Goal: Communication & Community: Share content

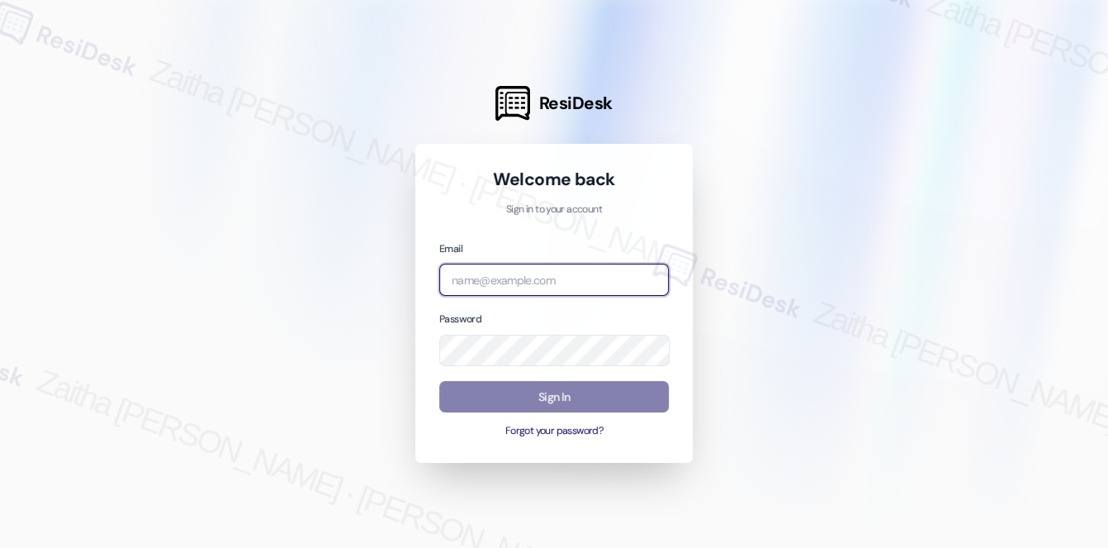
click at [504, 280] on input "email" at bounding box center [554, 279] width 230 height 32
type input "[EMAIL_ADDRESS][PERSON_NAME][DOMAIN_NAME]"
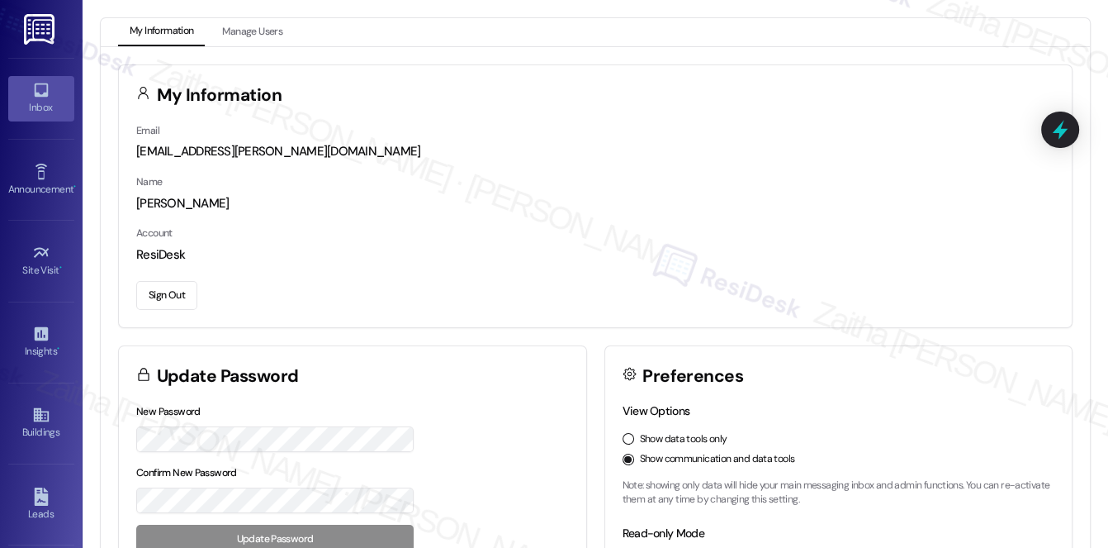
click at [55, 96] on link "Inbox" at bounding box center [41, 98] width 66 height 45
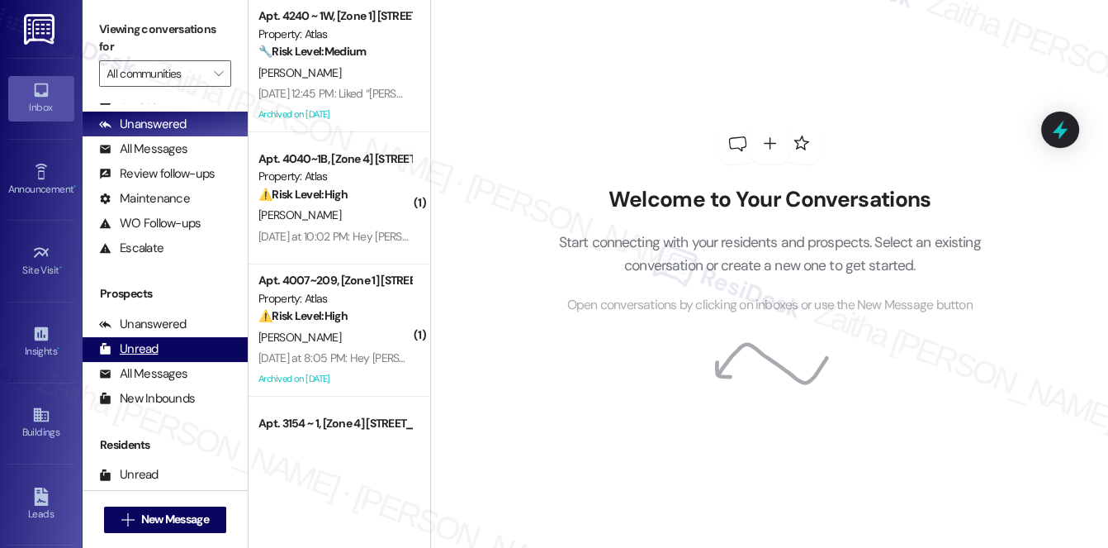
scroll to position [197, 0]
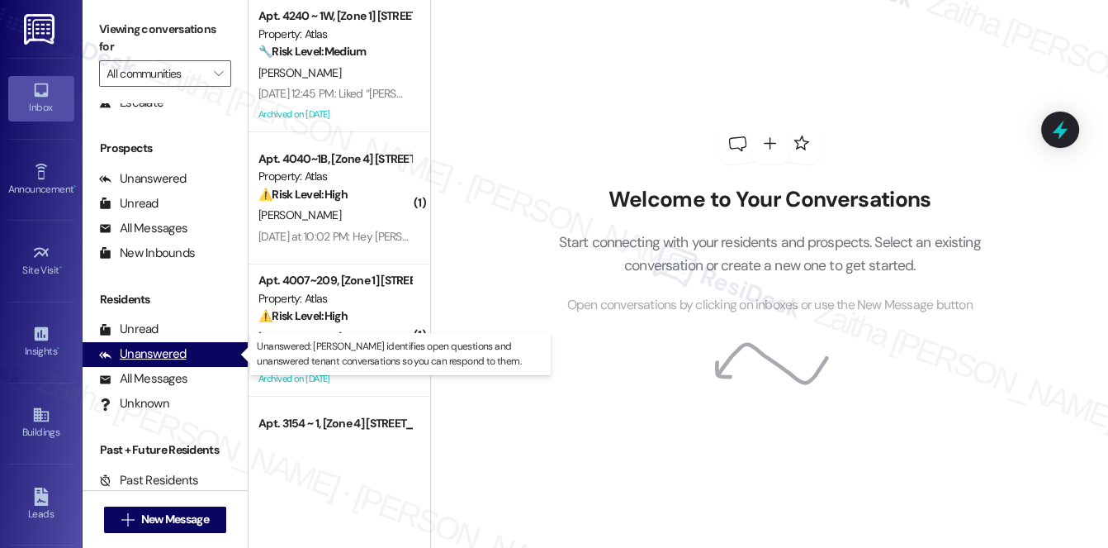
click at [161, 357] on div "Unanswered" at bounding box center [143, 353] width 88 height 17
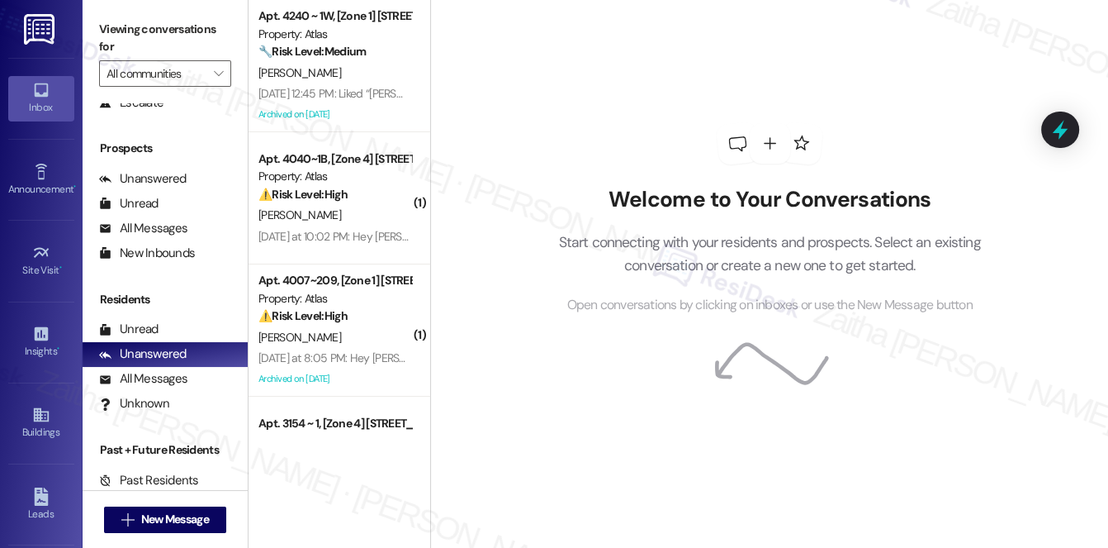
drag, startPoint x: 574, startPoint y: 2, endPoint x: 661, endPoint y: 90, distance: 123.8
click at [661, 91] on div "Welcome to Your Conversations Start connecting with your residents and prospect…" at bounding box center [770, 219] width 496 height 438
click at [149, 520] on span "New Message" at bounding box center [175, 518] width 68 height 17
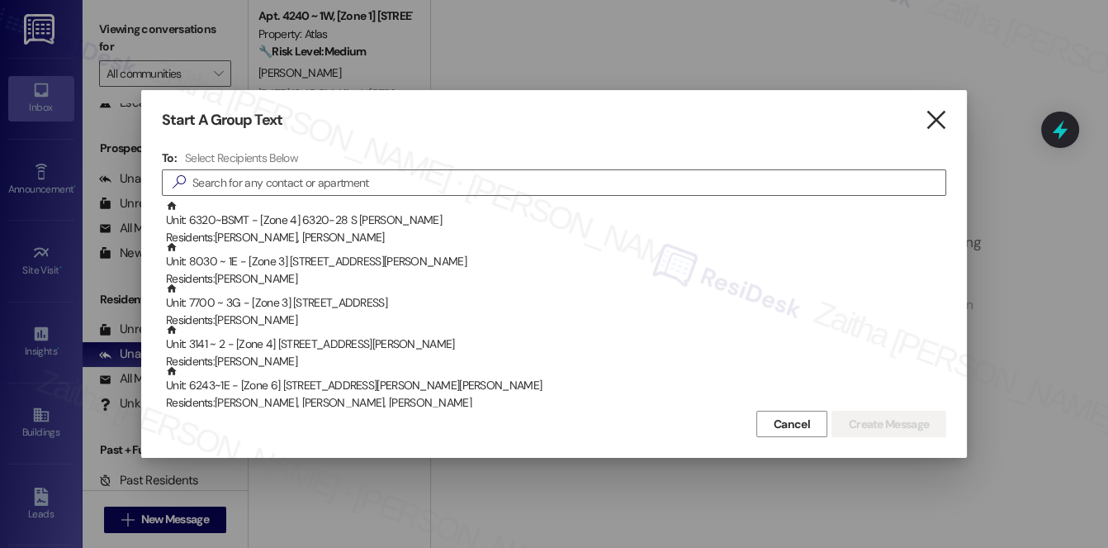
click at [940, 119] on icon "" at bounding box center [935, 120] width 22 height 17
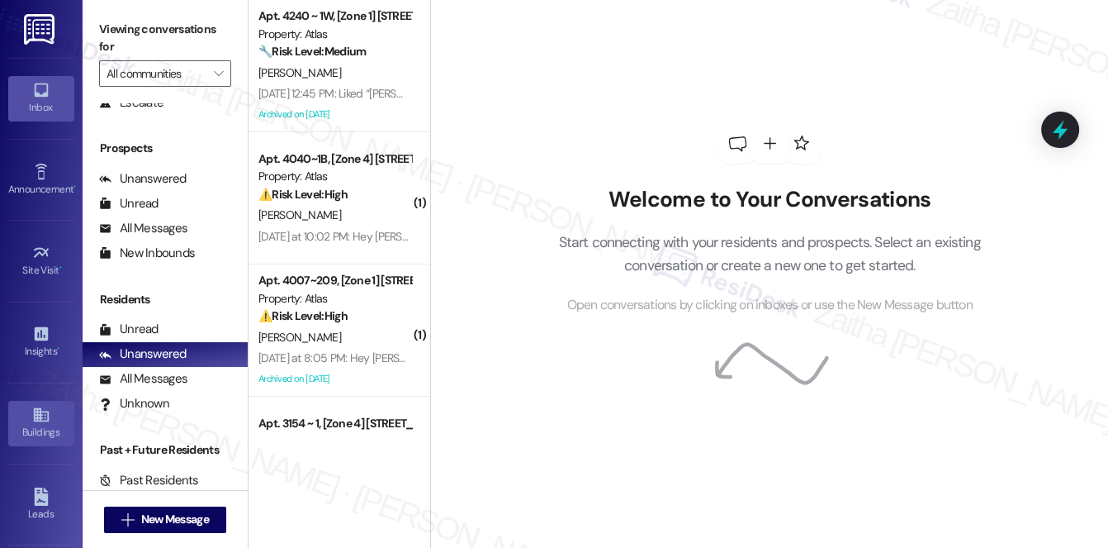
click at [32, 419] on icon at bounding box center [41, 415] width 18 height 18
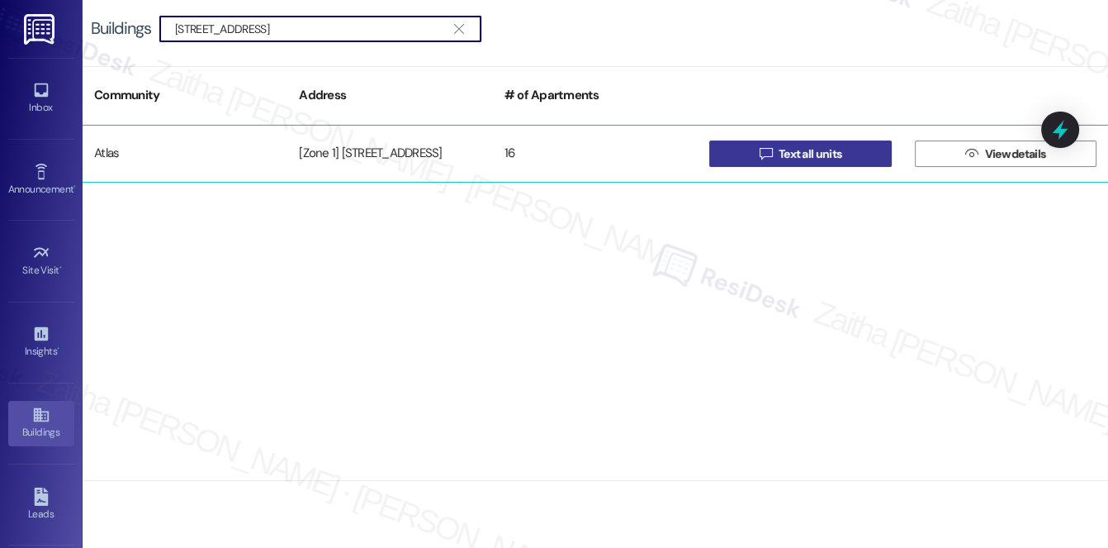
type input "[STREET_ADDRESS]"
click at [812, 153] on span "Text all units" at bounding box center [810, 153] width 63 height 17
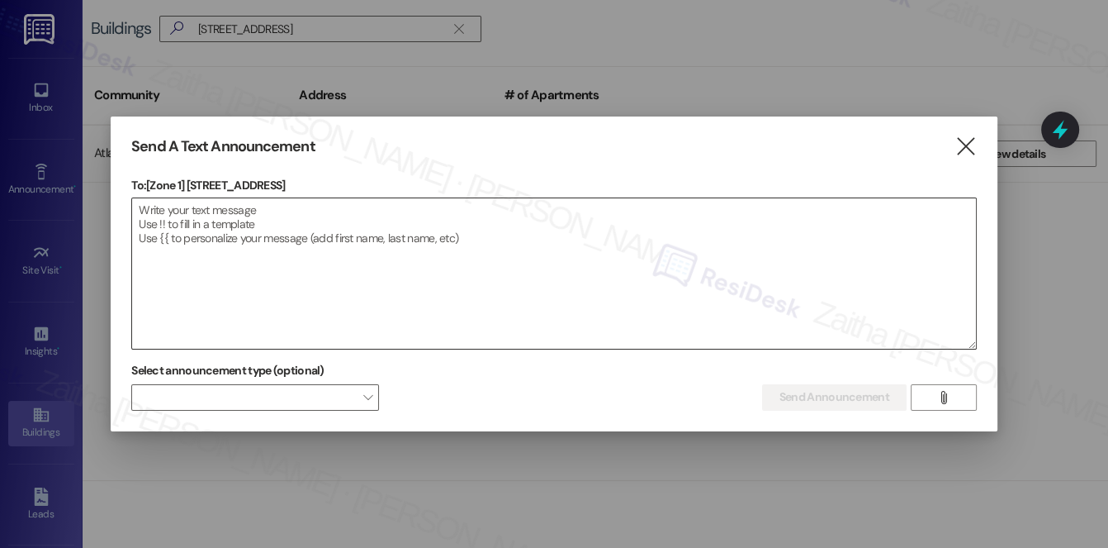
click at [163, 222] on textarea at bounding box center [554, 273] width 844 height 150
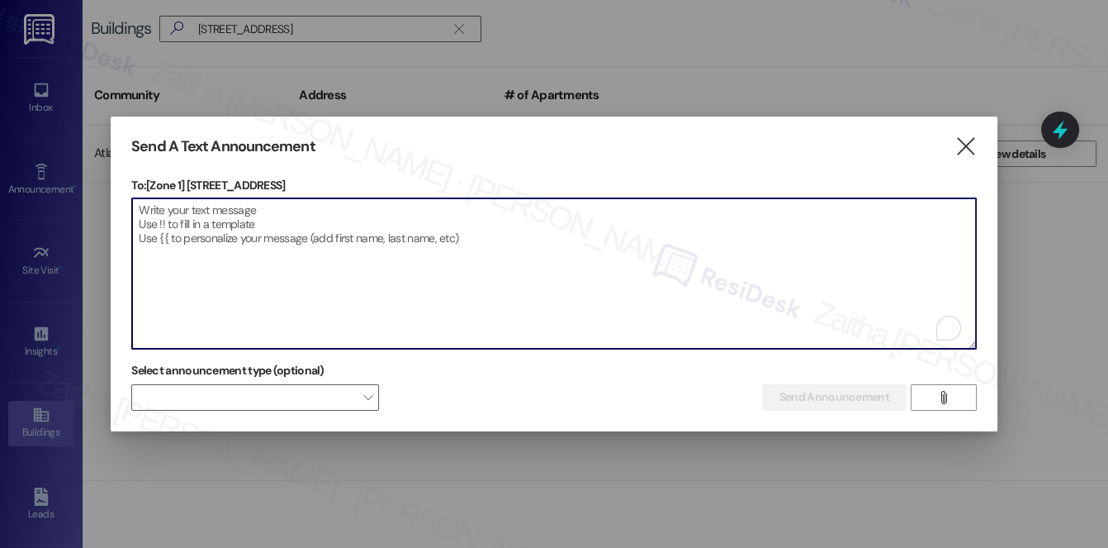
paste textarea "Hello {{first_name}}, Just a heads-up! Our routine pest control service will ta…"
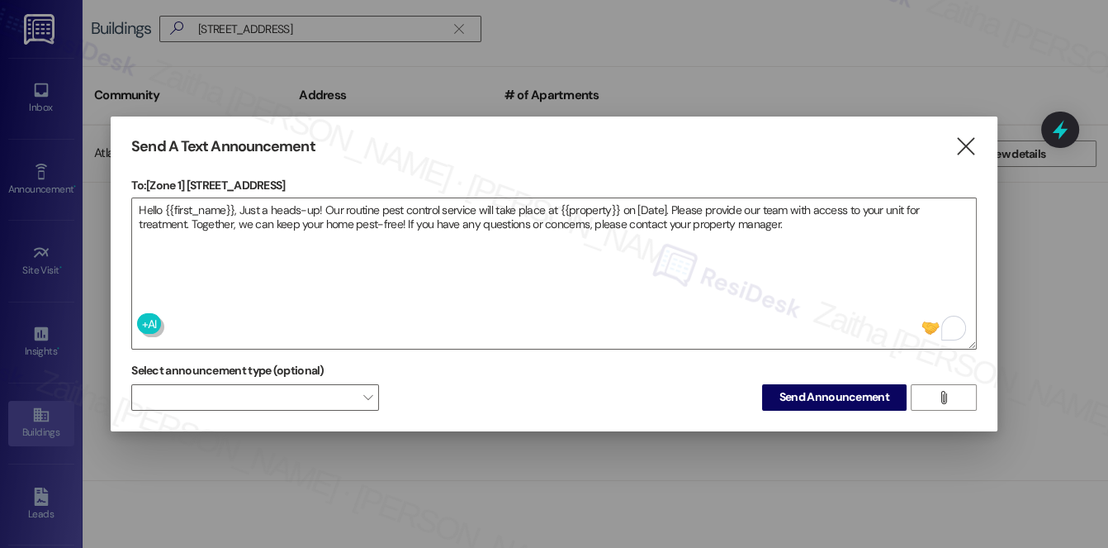
drag, startPoint x: 188, startPoint y: 178, endPoint x: 284, endPoint y: 174, distance: 95.9
click at [284, 174] on div "Send A Text Announcement  To: [Zone 1] [STREET_ADDRESS]  Drop image file here…" at bounding box center [554, 273] width 887 height 315
copy p "[STREET_ADDRESS]"
click at [307, 178] on p "To: [Zone 1] [STREET_ADDRESS]" at bounding box center [554, 185] width 846 height 17
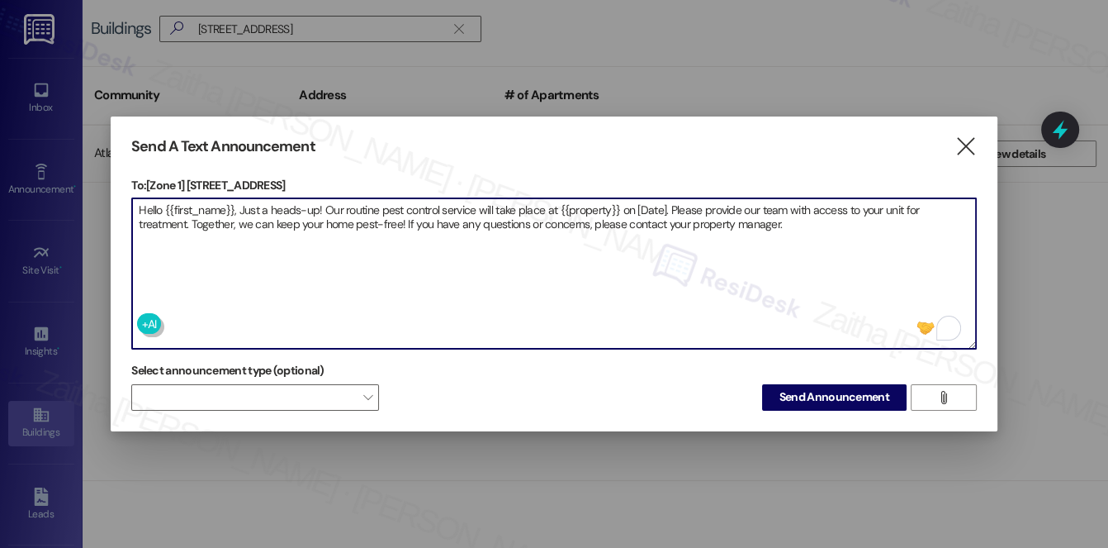
click at [583, 207] on textarea "Hello {{first_name}}, Just a heads-up! Our routine pest control service will ta…" at bounding box center [554, 273] width 844 height 150
paste textarea "[STREET_ADDRESS]"
click at [672, 201] on textarea "Hello {{first_name}}, Just a heads-up! Our routine pest control service will ta…" at bounding box center [554, 273] width 844 height 150
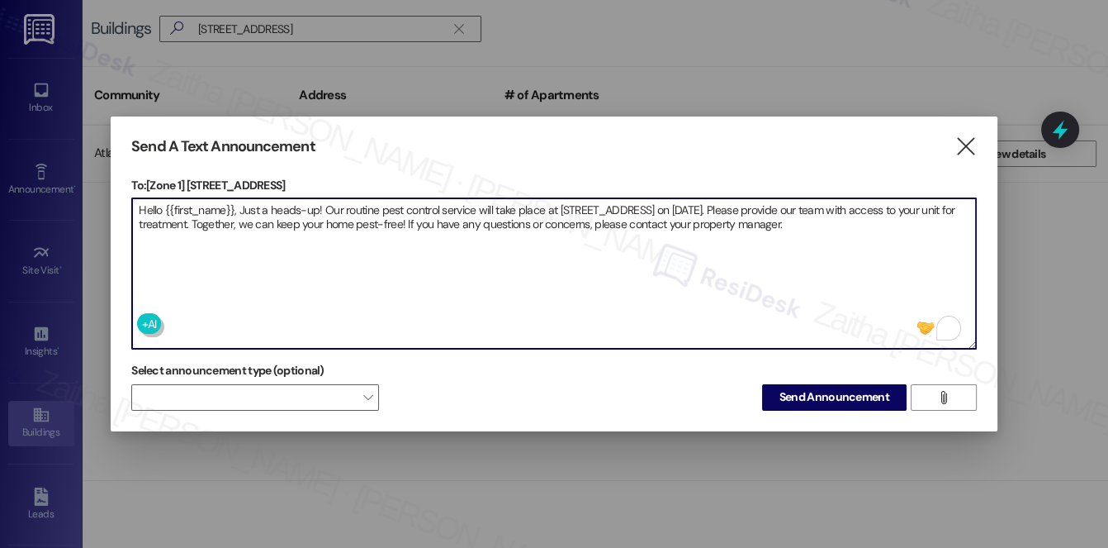
type textarea "Hello {{first_name}}, Just a heads-up! Our routine pest control service will ta…"
click at [839, 395] on span "Send Announcement" at bounding box center [835, 396] width 110 height 17
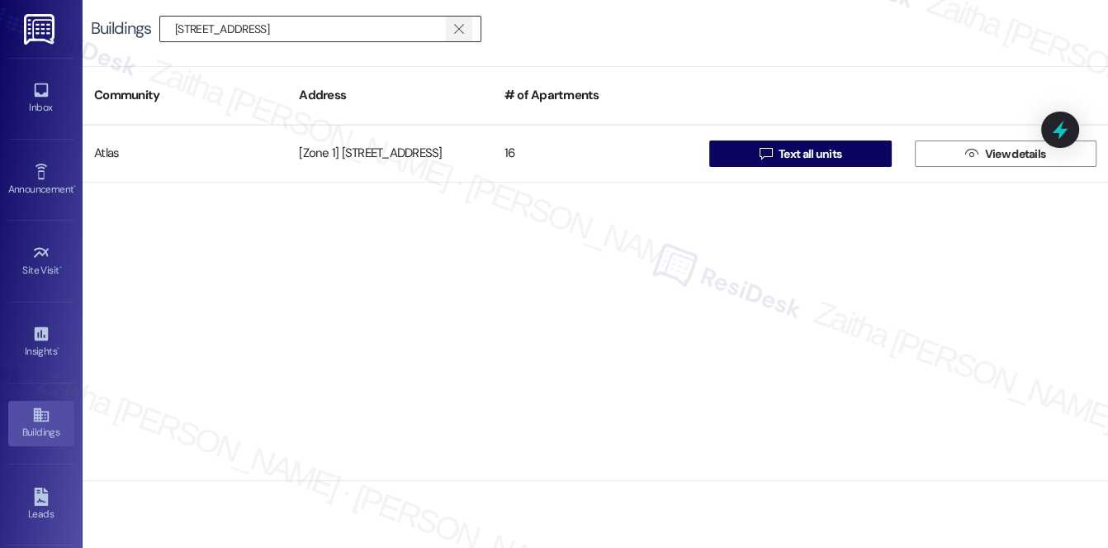
click at [463, 27] on icon "" at bounding box center [458, 28] width 9 height 13
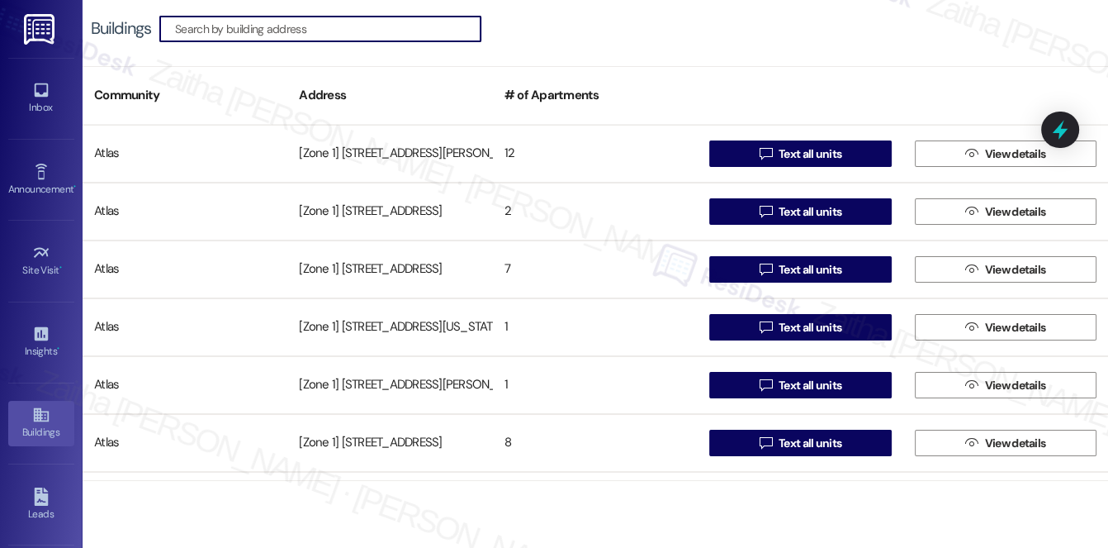
paste input "[STREET_ADDRESS]"
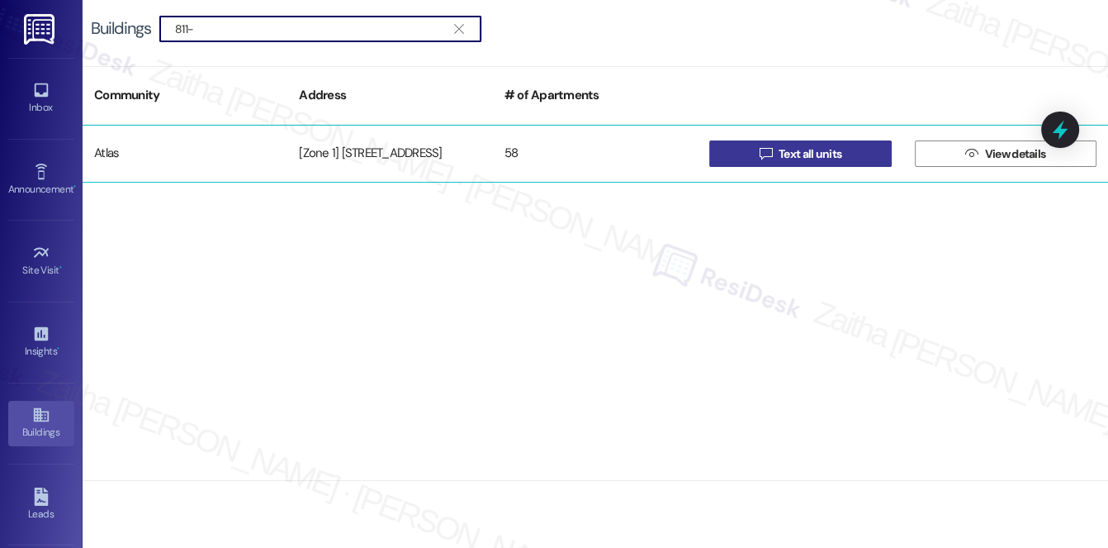
type input "811-"
click at [844, 154] on span "Text all units" at bounding box center [810, 153] width 69 height 17
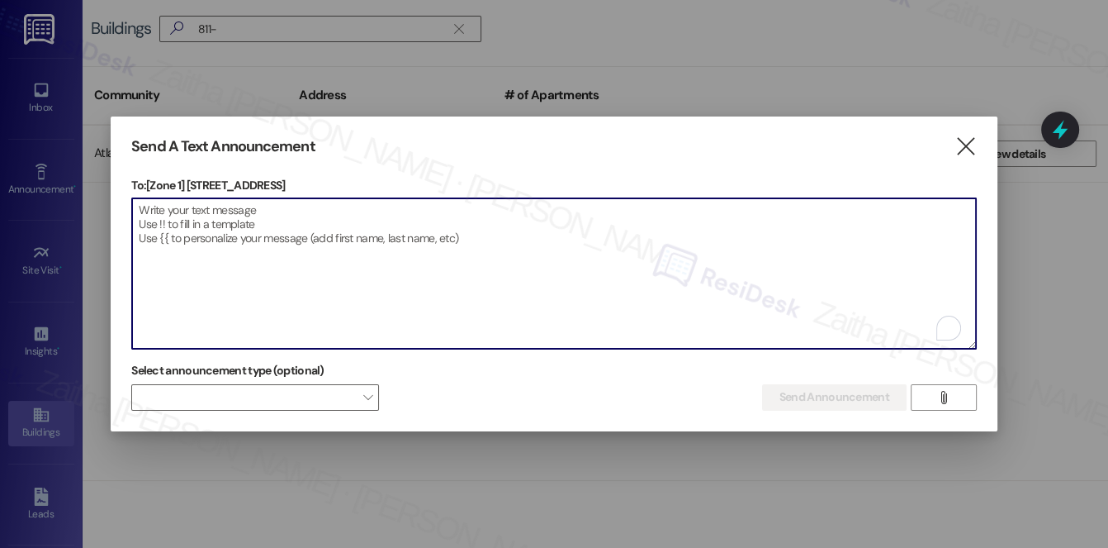
click at [375, 269] on textarea "To enrich screen reader interactions, please activate Accessibility in Grammarl…" at bounding box center [554, 273] width 844 height 150
paste textarea "Hello {{first_name}}, Just a heads-up! Our routine pest control service will ta…"
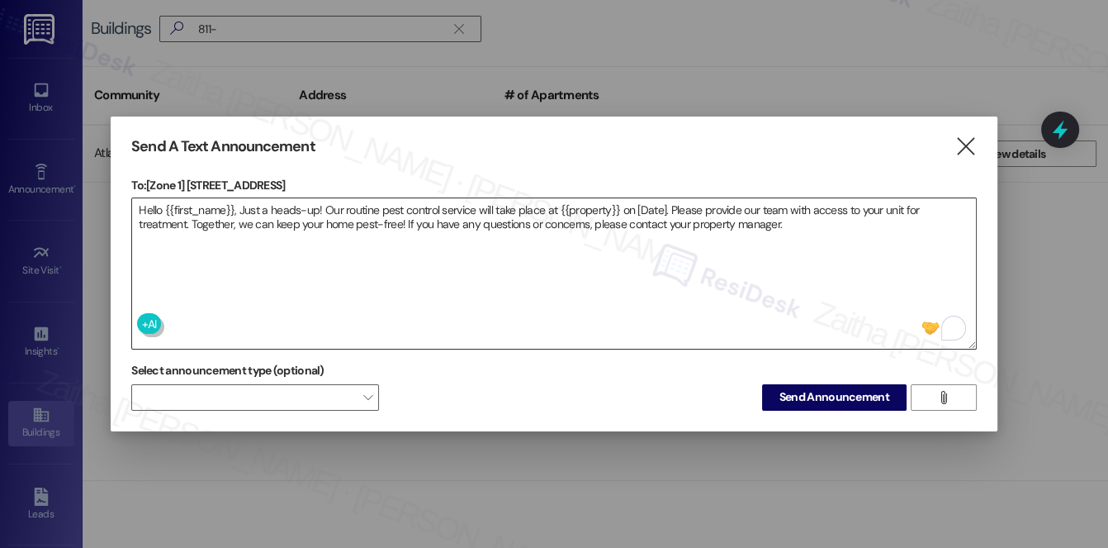
click at [531, 271] on textarea "Hello {{first_name}}, Just a heads-up! Our routine pest control service will ta…" at bounding box center [554, 273] width 844 height 150
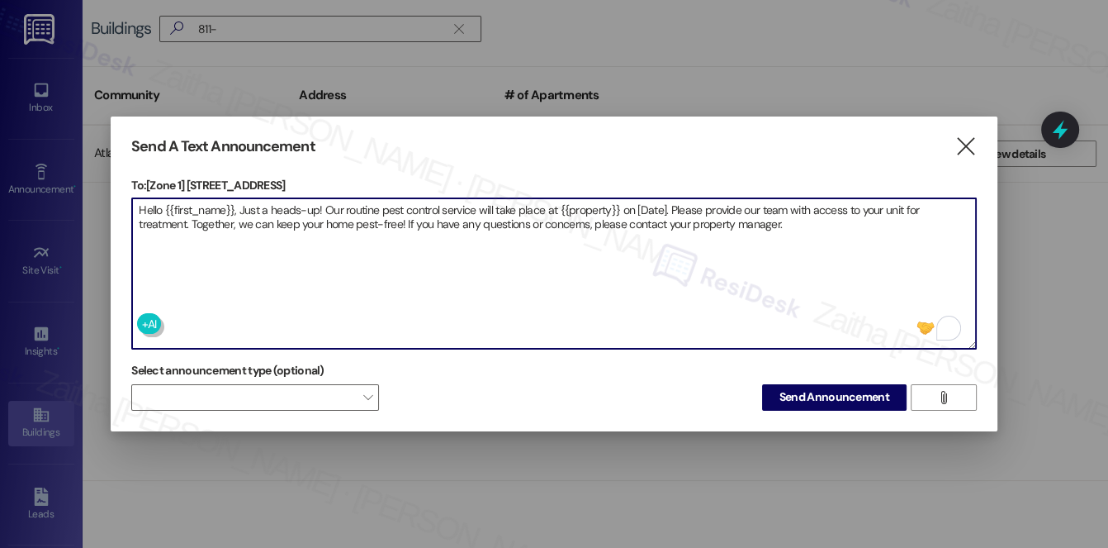
click at [584, 201] on textarea "Hello {{first_name}}, Just a heads-up! Our routine pest control service will ta…" at bounding box center [554, 273] width 844 height 150
paste textarea "[STREET_ADDRESS]"
click at [667, 203] on textarea "Hello {{first_name}}, Just a heads-up! Our routine pest control service will ta…" at bounding box center [554, 273] width 844 height 150
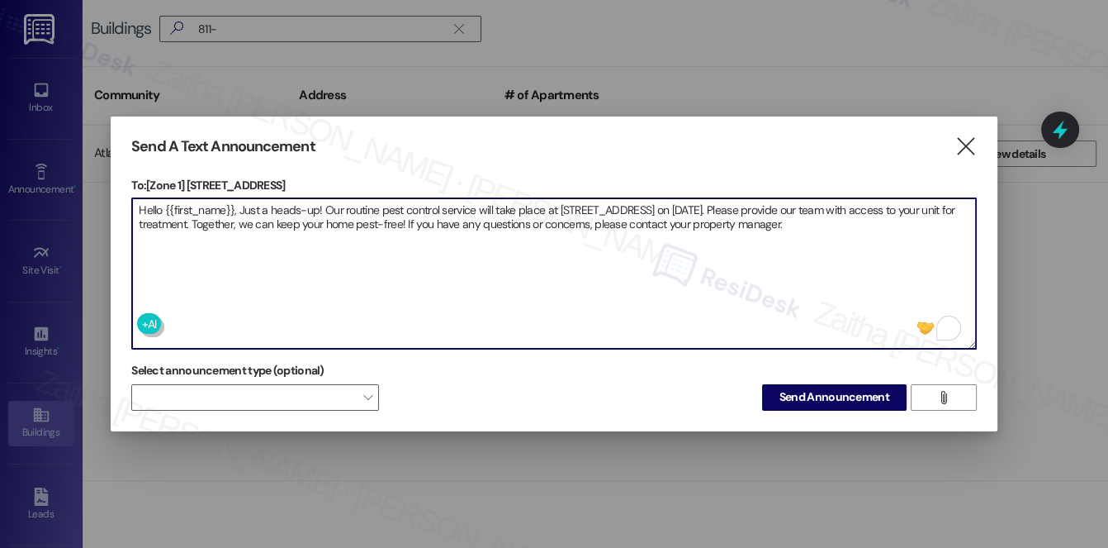
type textarea "Hello {{first_name}}, Just a heads-up! Our routine pest control service will ta…"
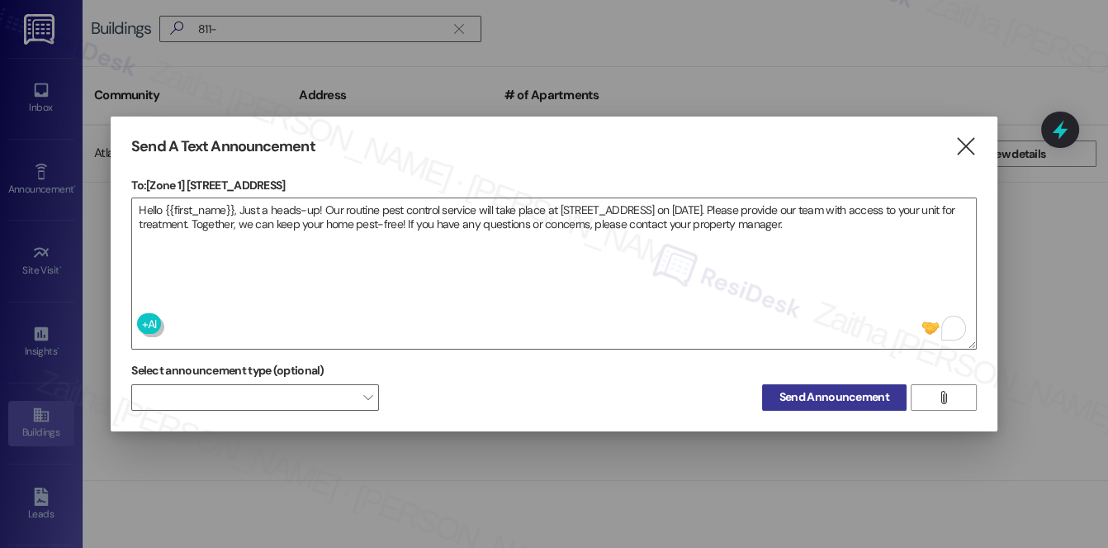
click at [818, 395] on span "Send Announcement" at bounding box center [835, 396] width 110 height 17
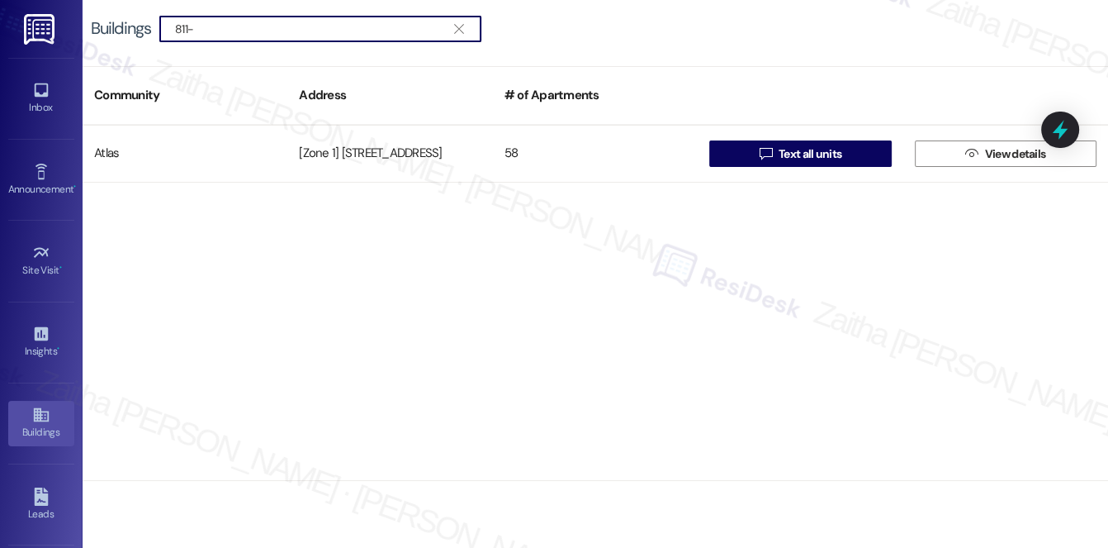
drag, startPoint x: 460, startPoint y: 23, endPoint x: 425, endPoint y: 30, distance: 36.1
click at [460, 24] on icon "" at bounding box center [458, 28] width 9 height 13
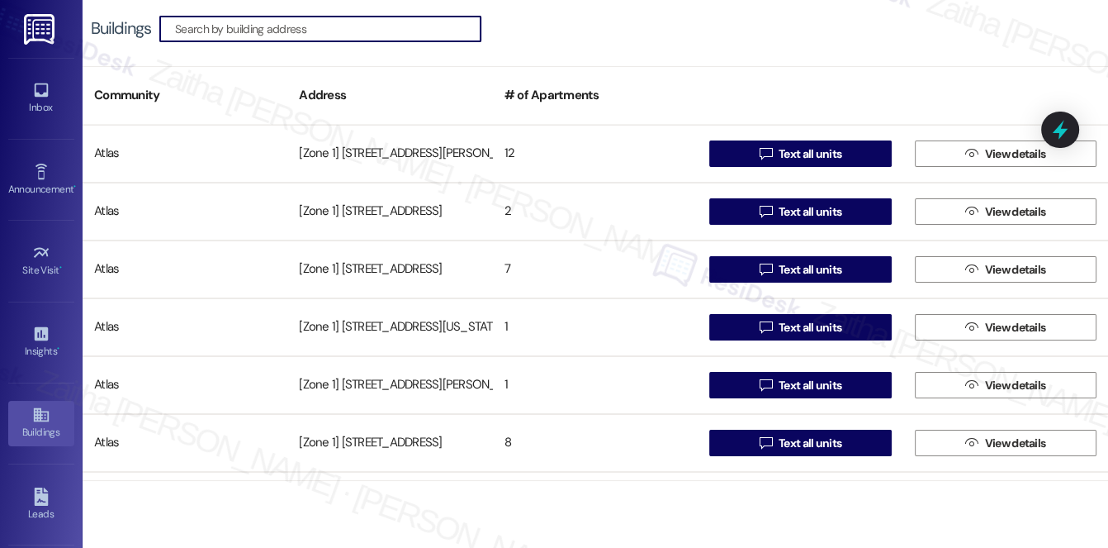
paste input "[STREET_ADDRESS]"
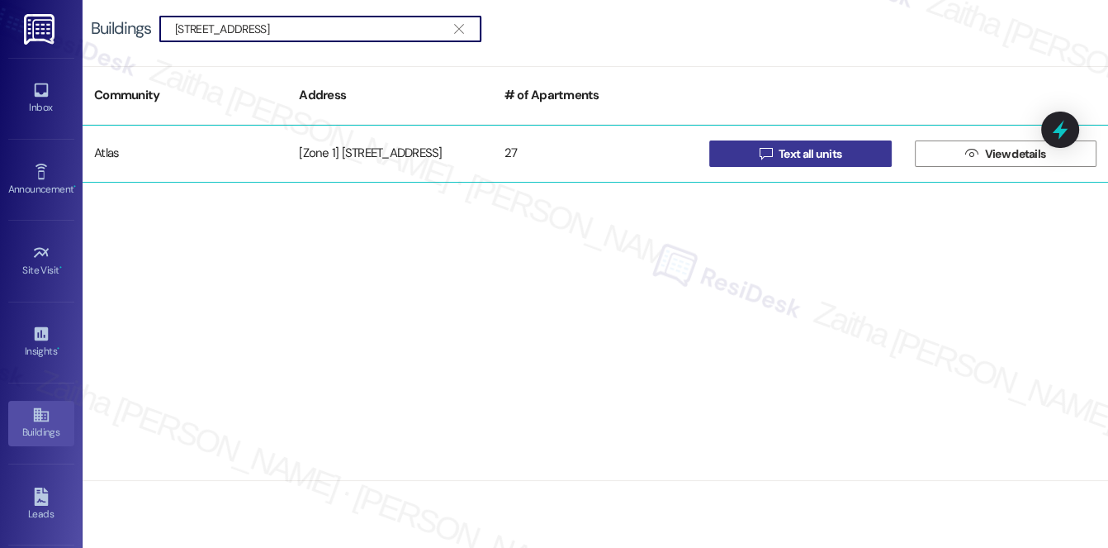
type input "[STREET_ADDRESS]"
click at [839, 154] on span "Text all units" at bounding box center [810, 153] width 63 height 17
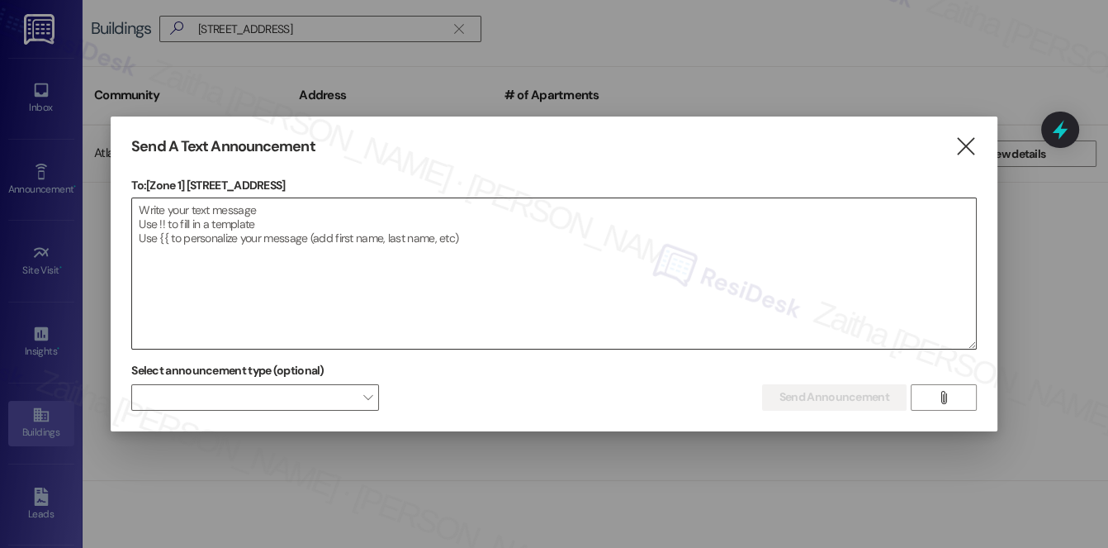
click at [360, 228] on textarea at bounding box center [554, 273] width 844 height 150
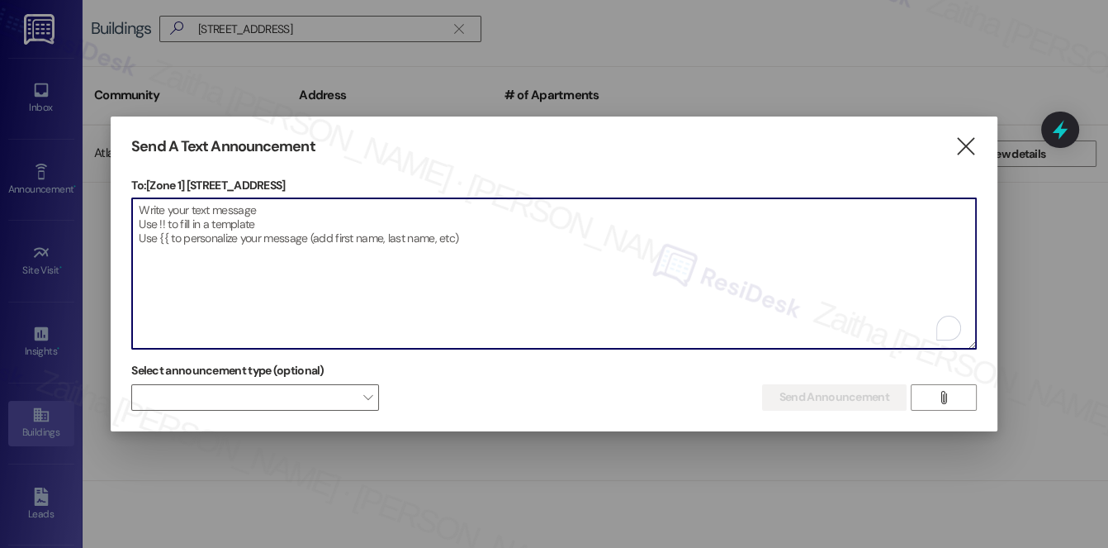
paste textarea "Hello {{first_name}}, Just a heads-up! Our routine pest control service will ta…"
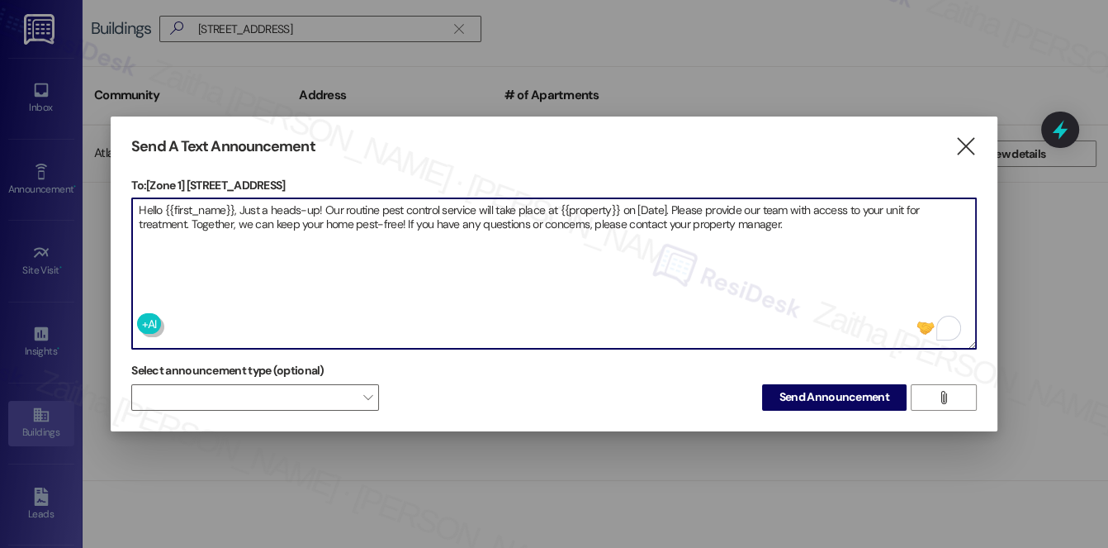
click at [586, 201] on textarea "Hello {{first_name}}, Just a heads-up! Our routine pest control service will ta…" at bounding box center [554, 273] width 844 height 150
paste textarea "[STREET_ADDRESS]"
click at [675, 202] on textarea "Hello {{first_name}}, Just a heads-up! Our routine pest control service will ta…" at bounding box center [554, 273] width 844 height 150
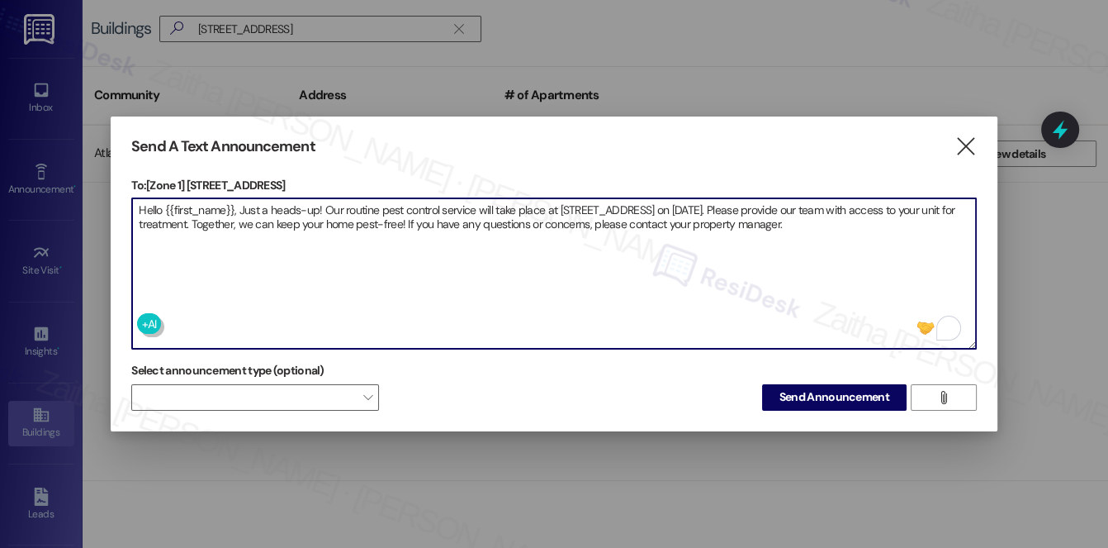
type textarea "Hello {{first_name}}, Just a heads-up! Our routine pest control service will ta…"
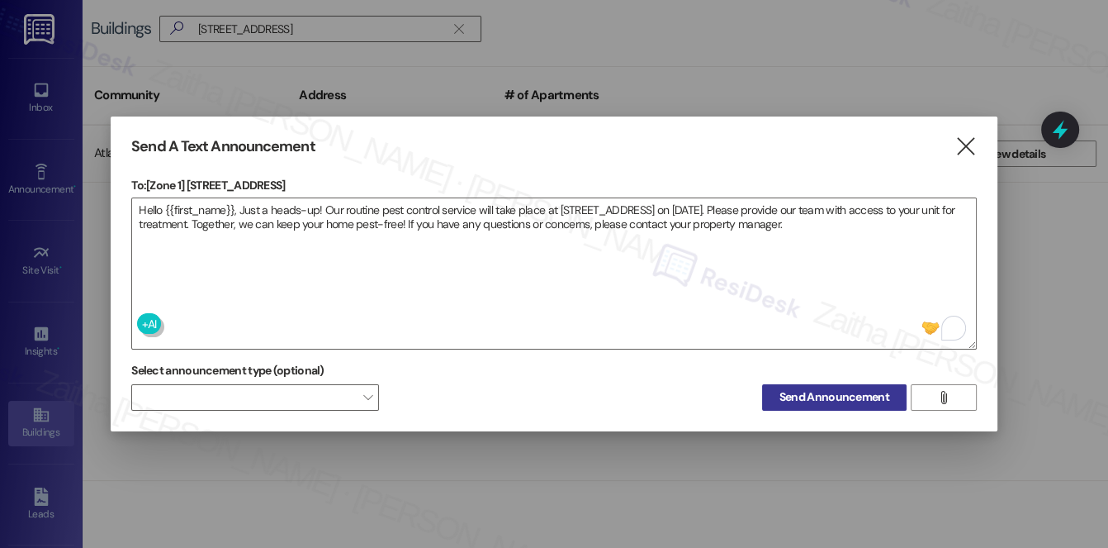
click at [831, 402] on span "Send Announcement" at bounding box center [835, 396] width 110 height 17
